Goal: Information Seeking & Learning: Learn about a topic

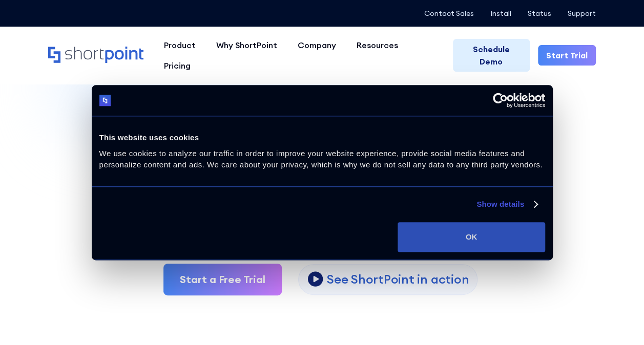
click at [502, 239] on button "OK" at bounding box center [470, 237] width 147 height 30
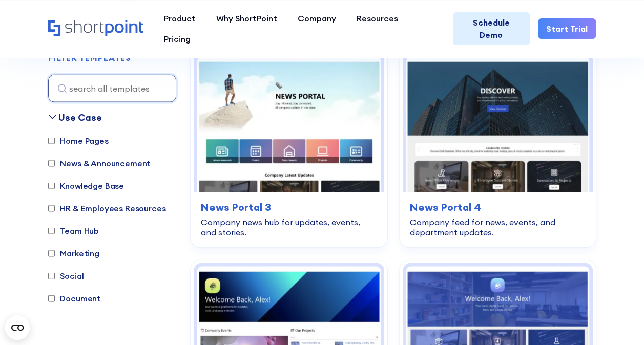
scroll to position [922, 0]
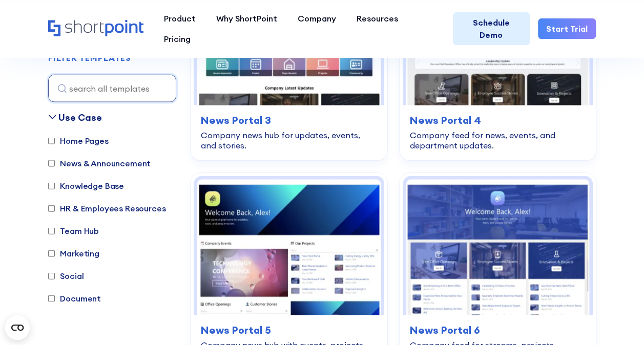
click at [83, 142] on label "Home Pages" at bounding box center [78, 141] width 60 height 12
click at [55, 142] on input "Home Pages" at bounding box center [51, 141] width 7 height 7
checkbox input "true"
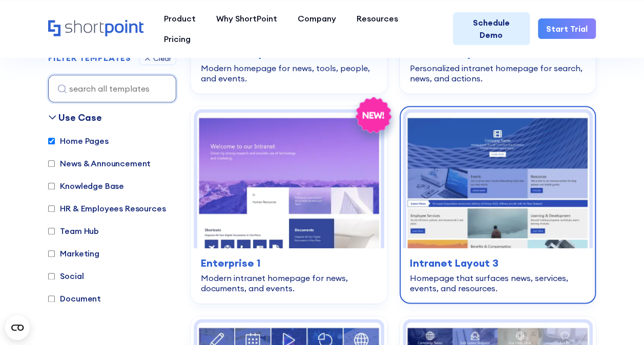
scroll to position [256, 0]
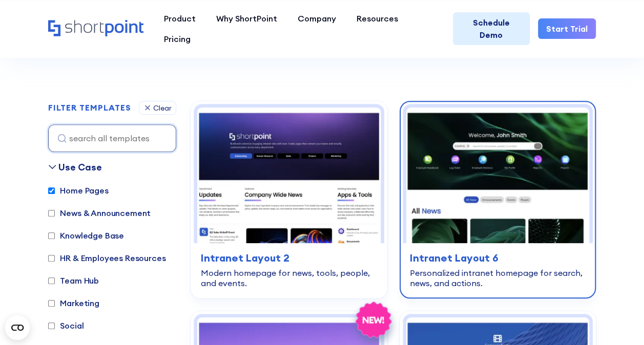
click at [552, 132] on img at bounding box center [497, 176] width 183 height 136
